Goal: Browse casually: Explore the website without a specific task or goal

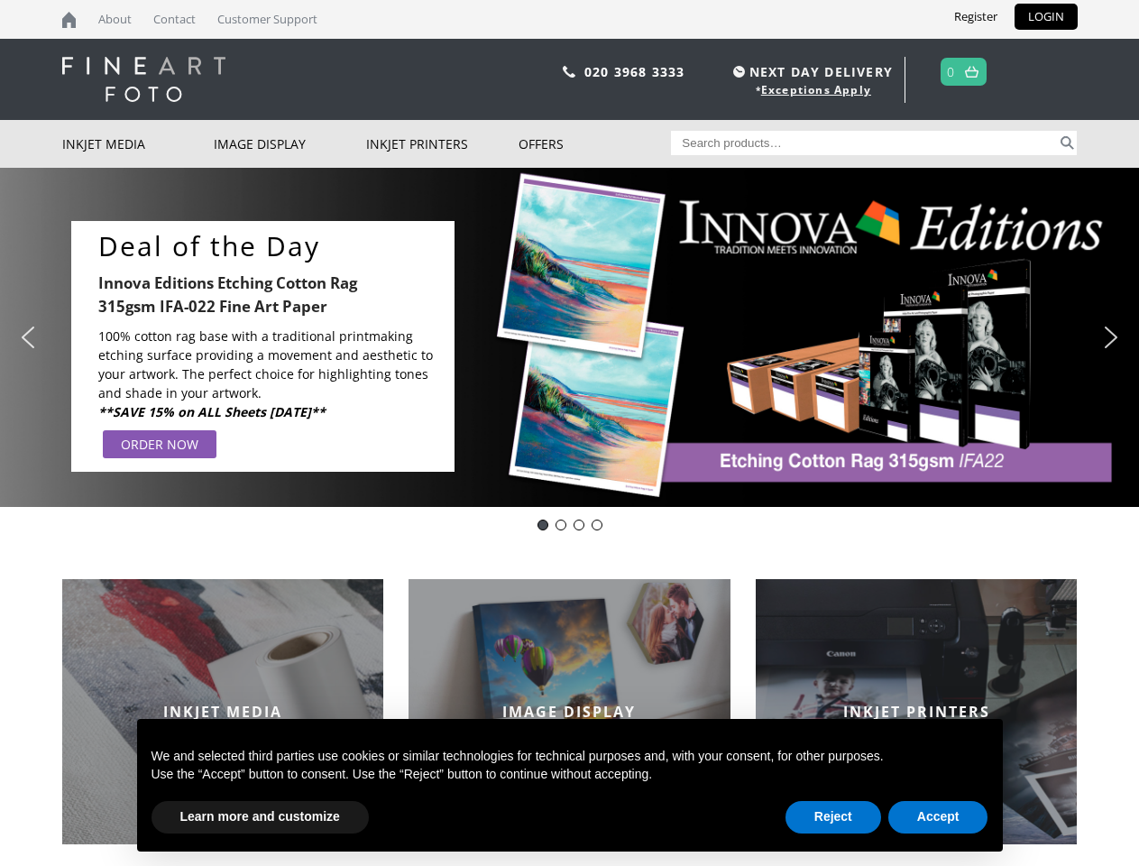
click at [569, 433] on div "Slider" at bounding box center [761, 346] width 577 height 250
click at [569, 337] on div "Slider" at bounding box center [761, 346] width 577 height 250
click at [565, 336] on div "Slider" at bounding box center [761, 346] width 577 height 250
click at [262, 345] on p "100% cotton rag base with a traditional printmaking etching surface providing a…" at bounding box center [267, 365] width 338 height 76
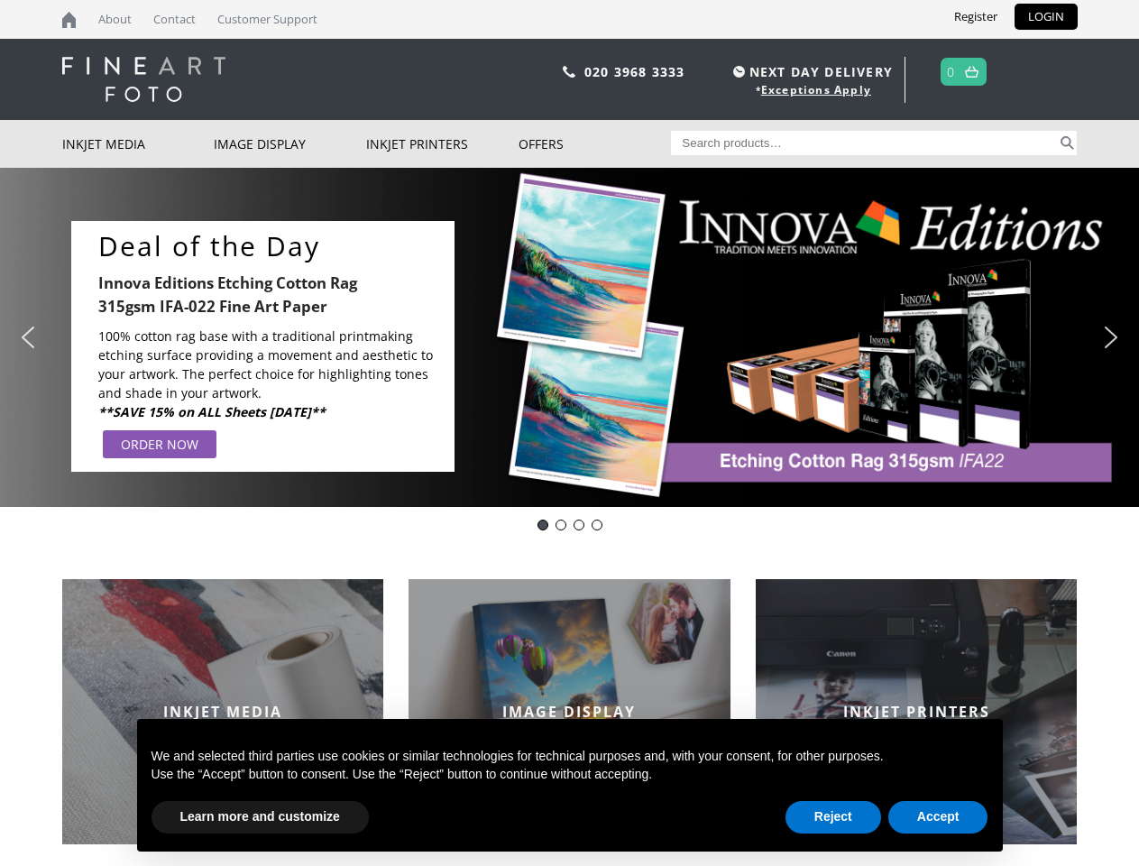
click at [761, 345] on div "Slider" at bounding box center [761, 346] width 577 height 250
click at [28, 337] on img "previous arrow" at bounding box center [28, 337] width 29 height 29
click at [1111, 337] on img "next arrow" at bounding box center [1111, 337] width 29 height 29
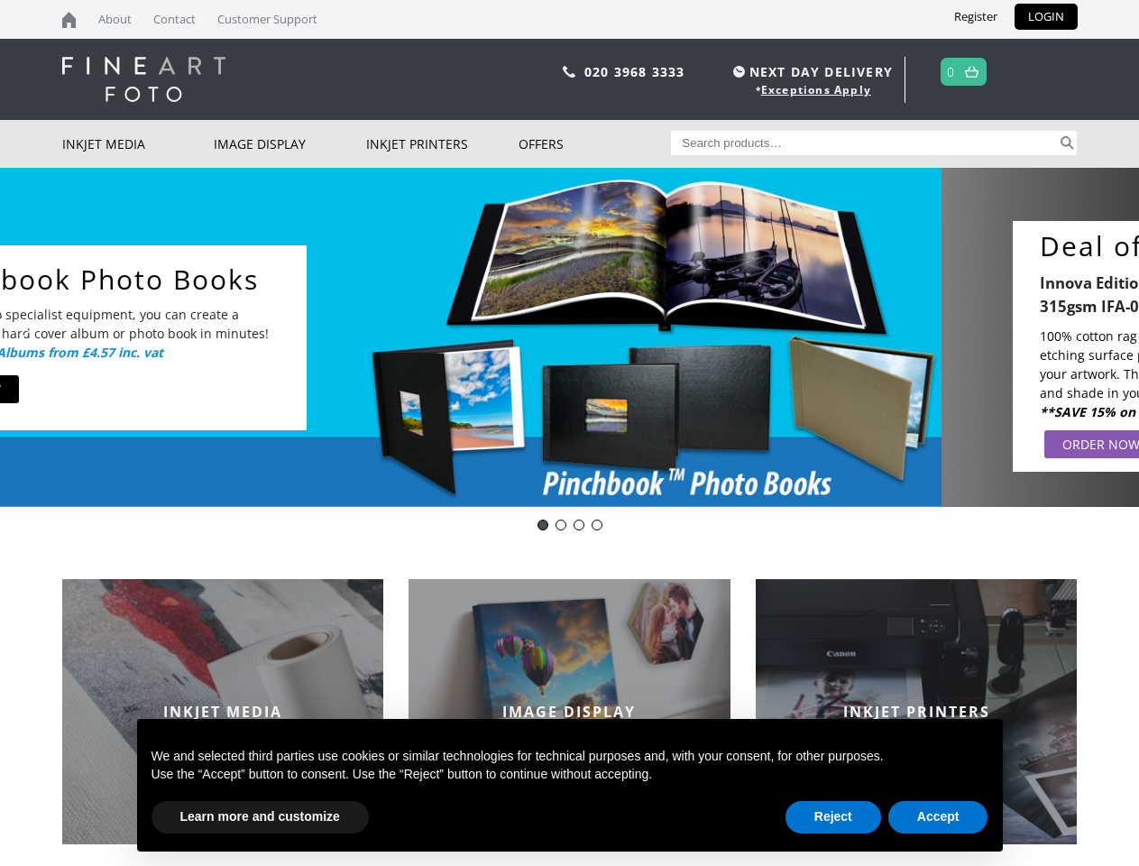
click at [543, 525] on div "DOTD-Innova Editions IFA22" at bounding box center [543, 525] width 11 height 11
